Goal: Task Accomplishment & Management: Use online tool/utility

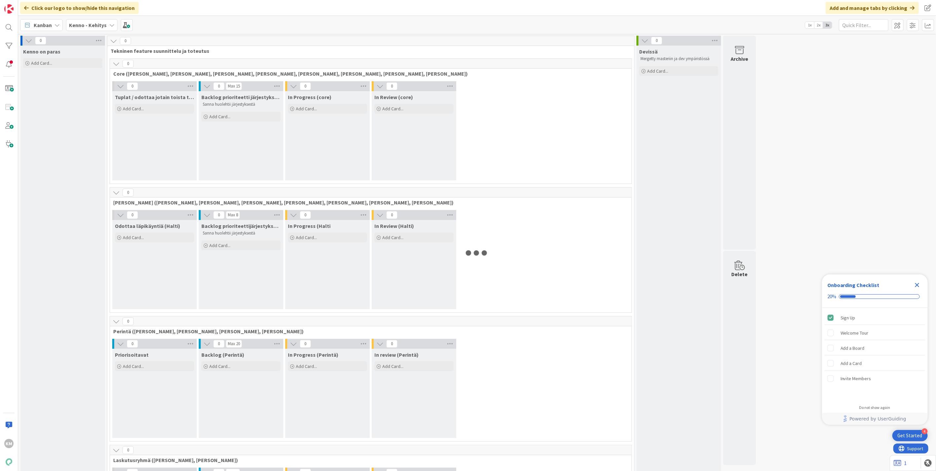
click at [920, 285] on icon "Close Checklist" at bounding box center [917, 285] width 8 height 8
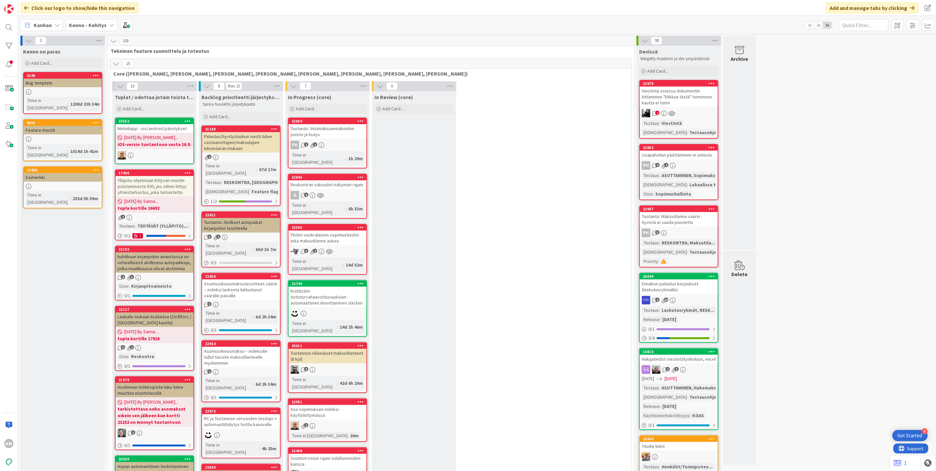
click at [102, 27] on b "Kenno - Kehitys" at bounding box center [88, 25] width 38 height 7
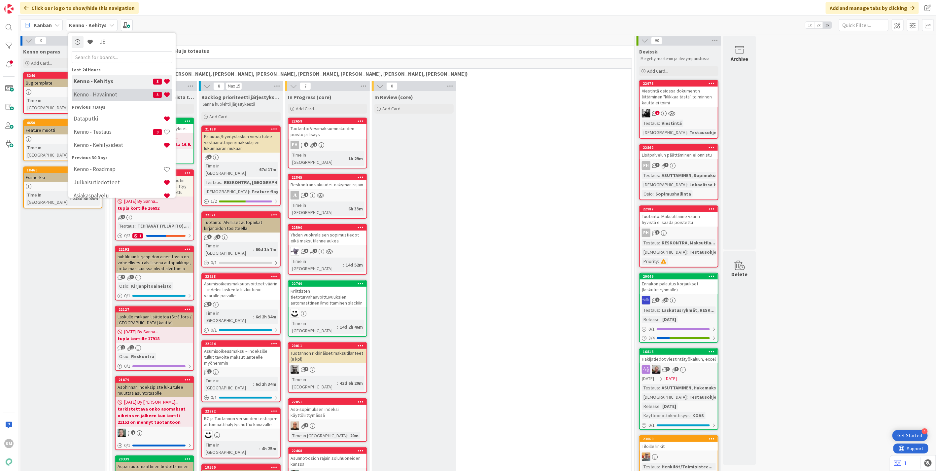
click at [88, 95] on h4 "Kenno - Havainnot" at bounding box center [114, 94] width 80 height 7
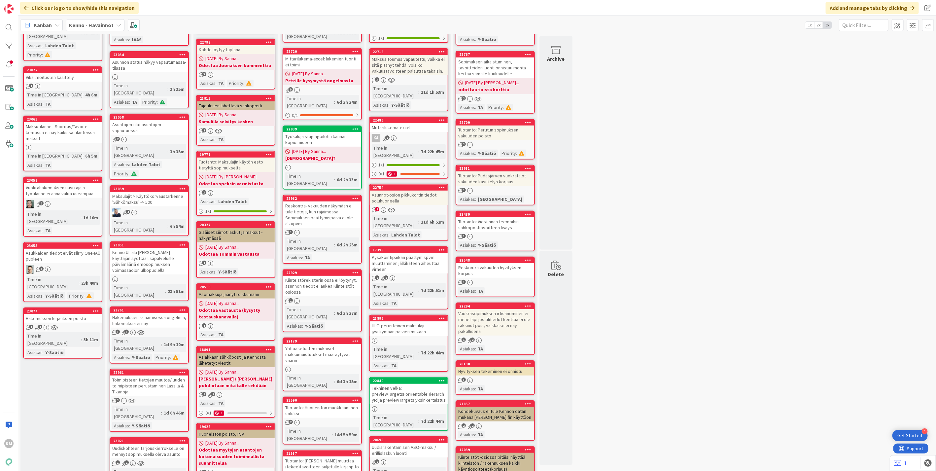
scroll to position [110, 0]
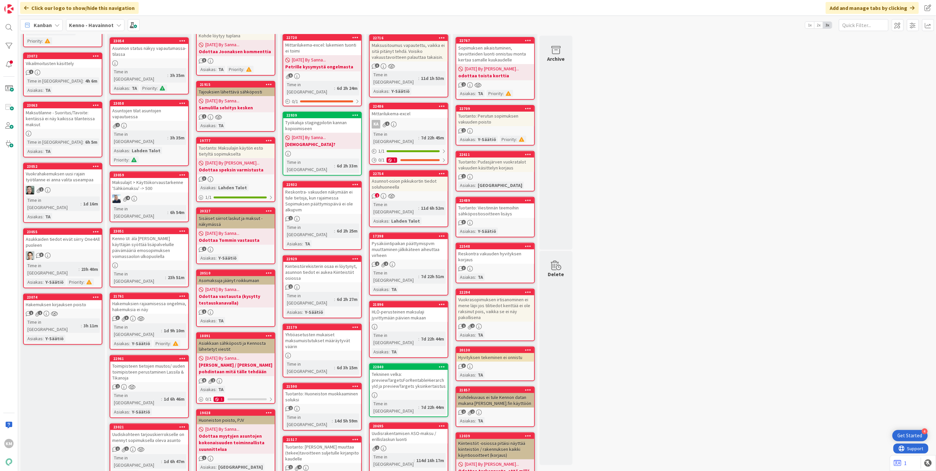
click at [174, 361] on div "Toimipisteen tietojen muutos/ uuden toimipisteen perustaminen Lassila & Tikanoja" at bounding box center [149, 371] width 78 height 20
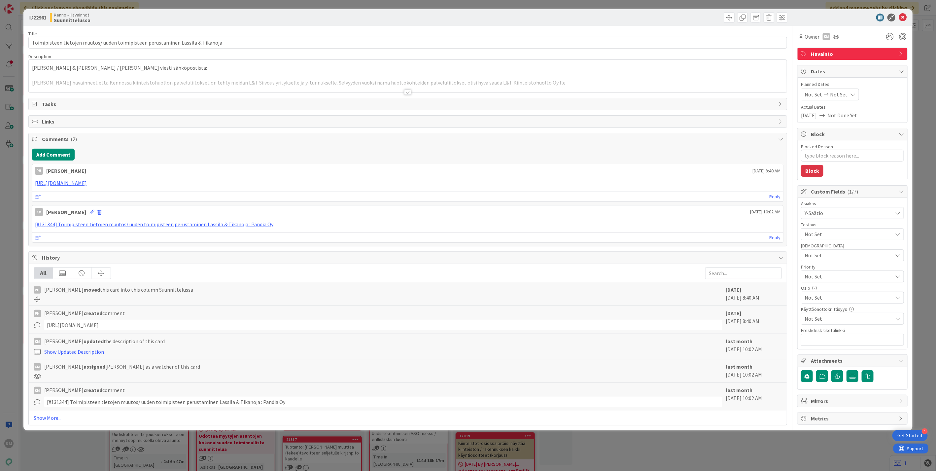
type textarea "x"
click at [900, 18] on icon at bounding box center [903, 18] width 8 height 8
